Goal: Use online tool/utility

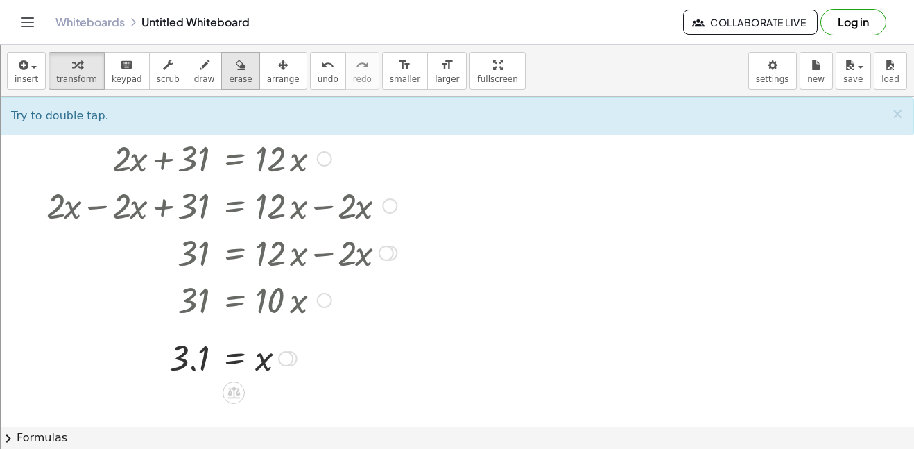
click at [237, 73] on button "erase" at bounding box center [240, 70] width 38 height 37
click at [318, 80] on span "undo" at bounding box center [328, 79] width 21 height 10
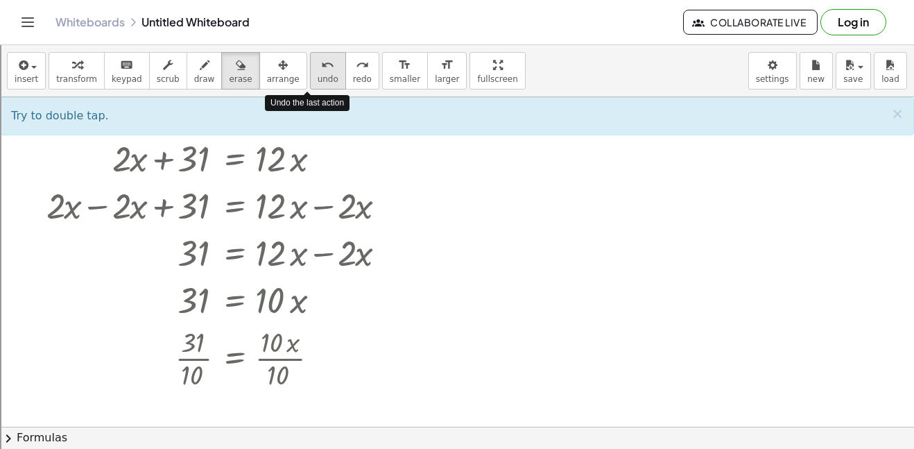
click at [318, 80] on span "undo" at bounding box center [328, 79] width 21 height 10
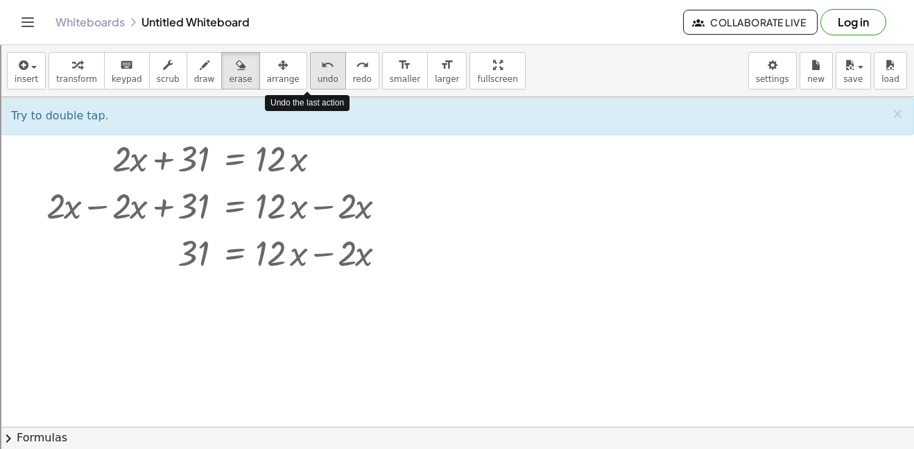
click at [318, 80] on span "undo" at bounding box center [328, 79] width 21 height 10
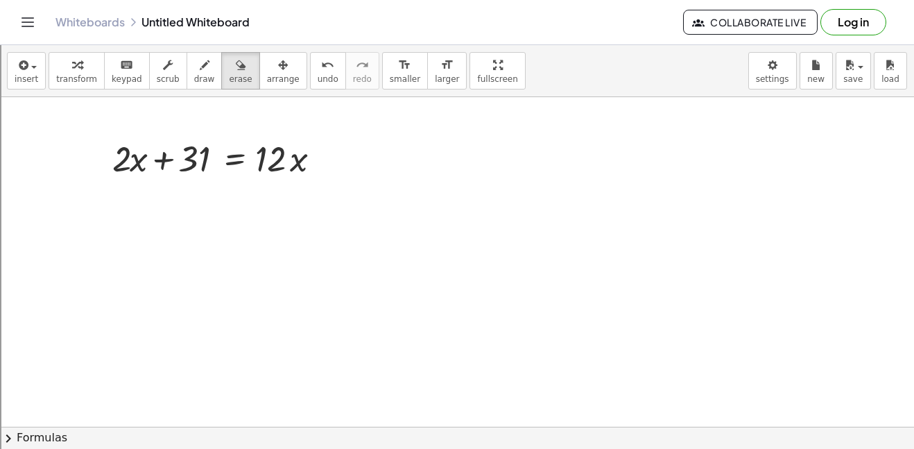
click at [236, 64] on icon "button" at bounding box center [241, 65] width 10 height 17
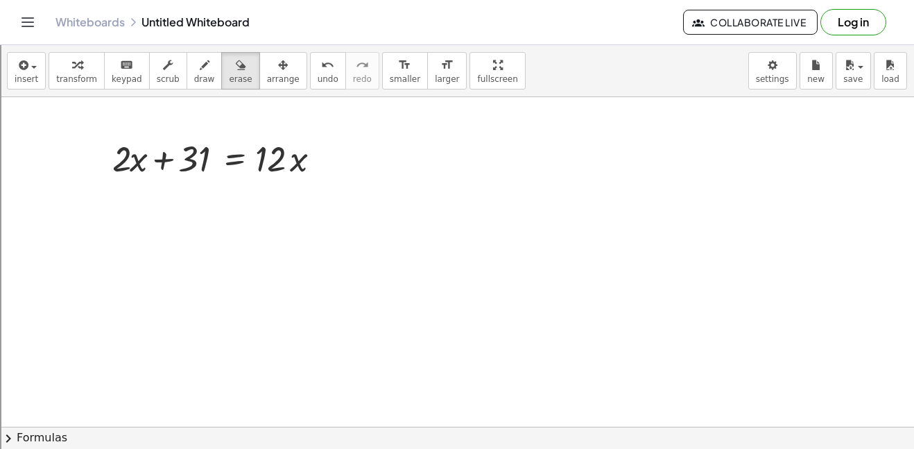
click at [32, 76] on span "insert" at bounding box center [27, 79] width 24 height 10
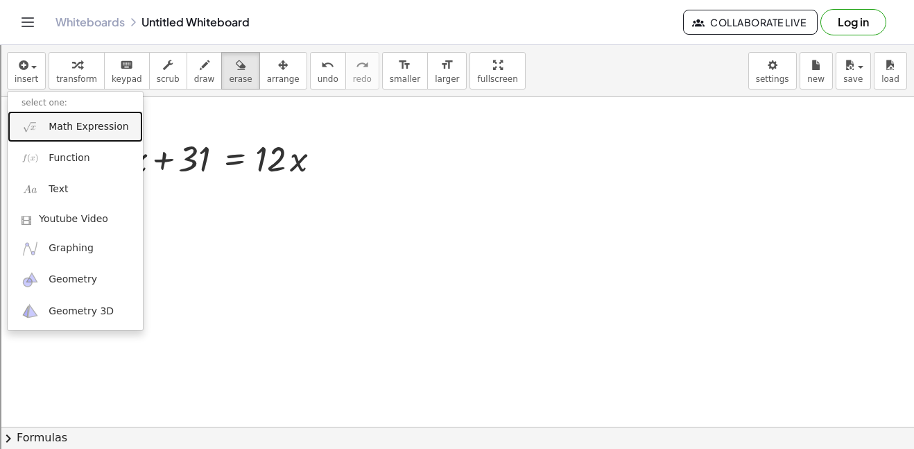
click at [83, 125] on span "Math Expression" at bounding box center [89, 127] width 80 height 14
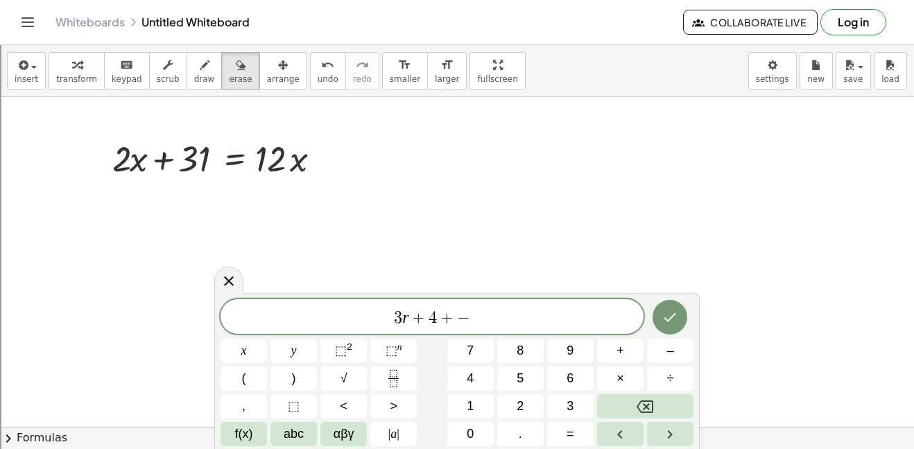
scroll to position [16, 0]
click at [668, 325] on button "Done" at bounding box center [670, 317] width 35 height 35
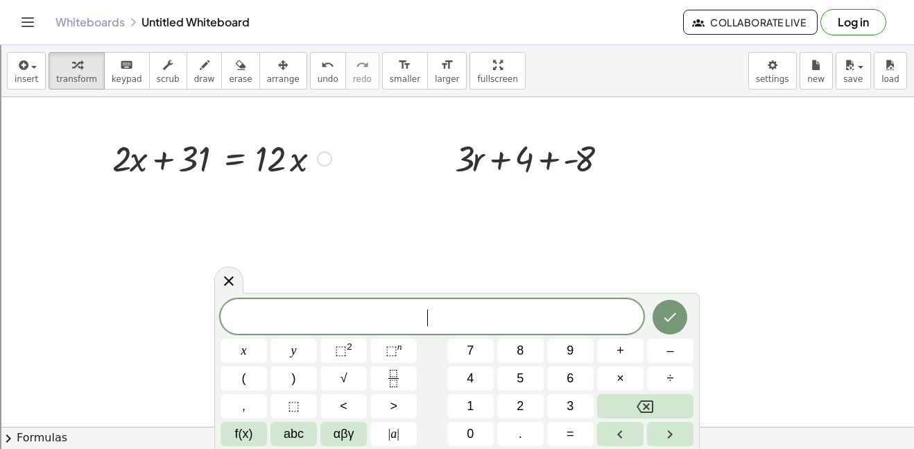
click at [264, 164] on div at bounding box center [221, 157] width 233 height 47
click at [329, 161] on div at bounding box center [324, 158] width 15 height 15
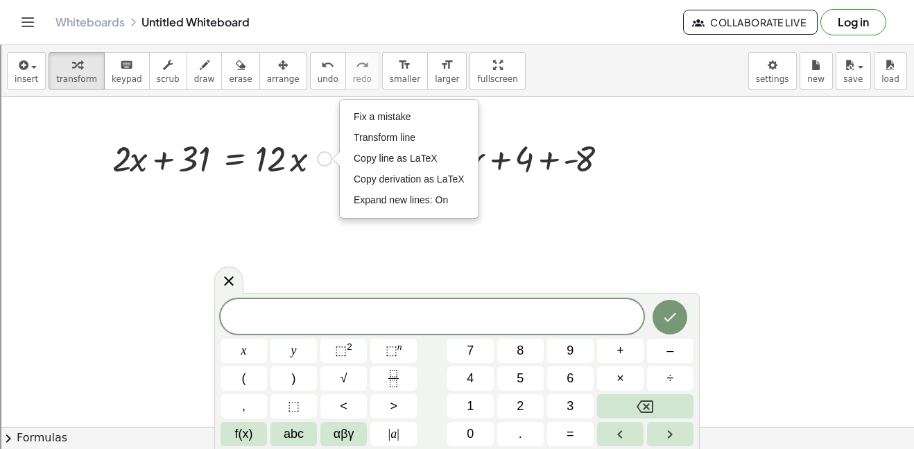
click at [300, 149] on div at bounding box center [221, 157] width 233 height 47
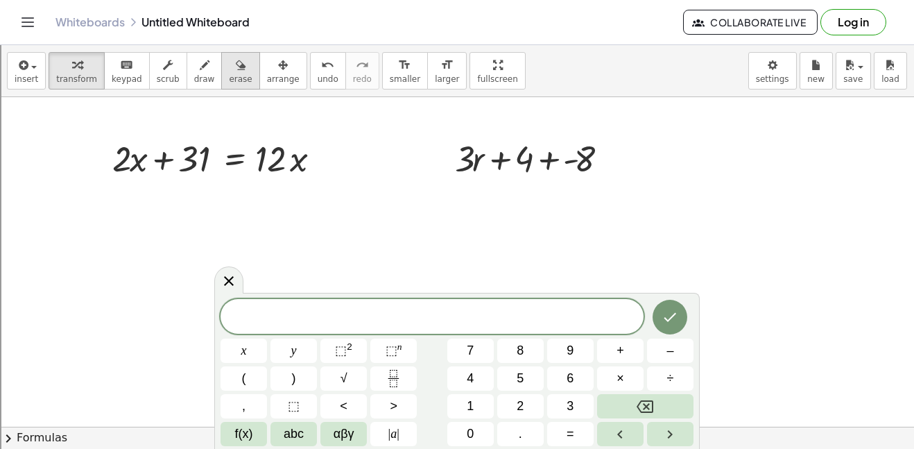
click at [236, 67] on icon "button" at bounding box center [241, 65] width 10 height 17
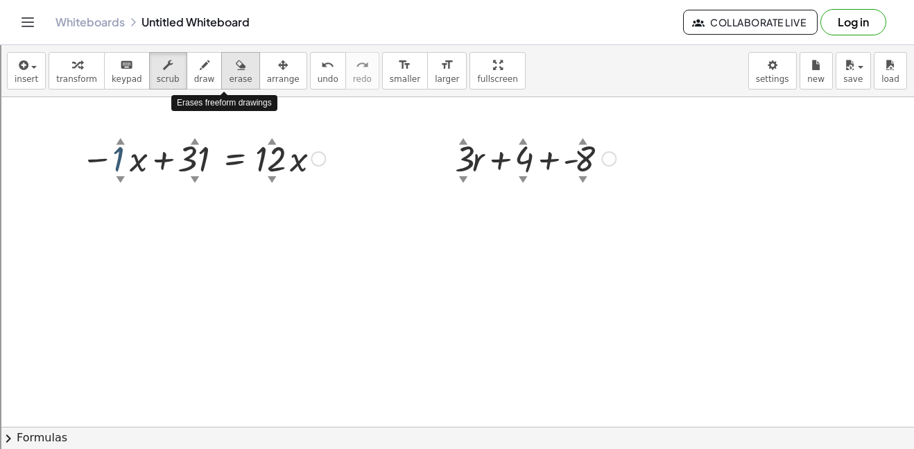
scroll to position [2, 0]
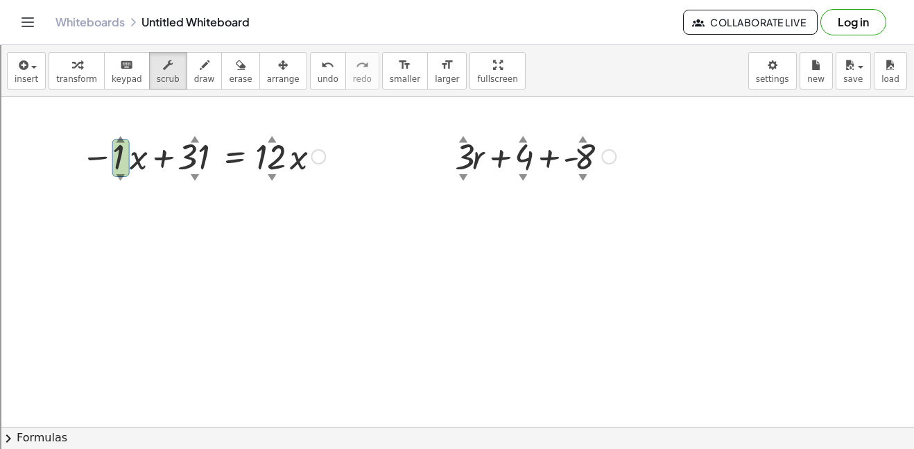
click at [146, 161] on div at bounding box center [203, 155] width 258 height 47
click at [155, 173] on div at bounding box center [203, 155] width 258 height 47
